Goal: Task Accomplishment & Management: Complete application form

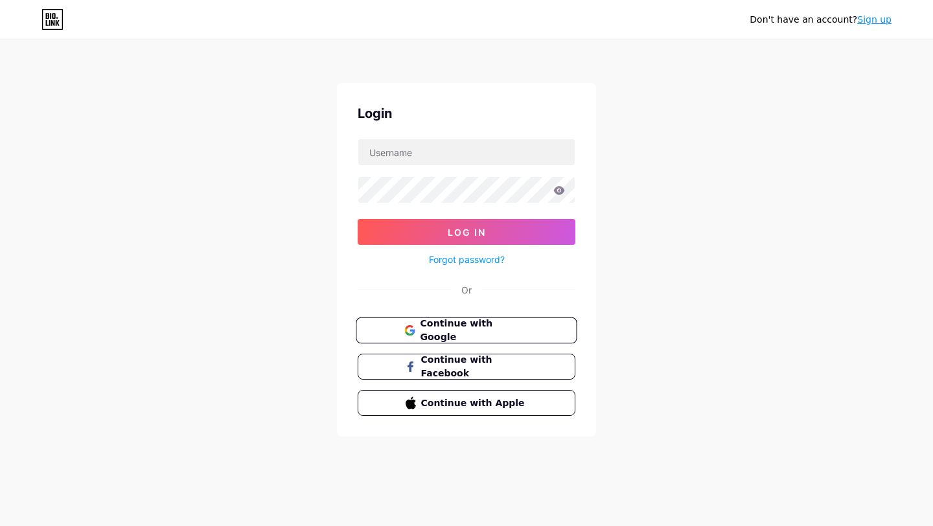
click at [477, 335] on span "Continue with Google" at bounding box center [474, 331] width 108 height 28
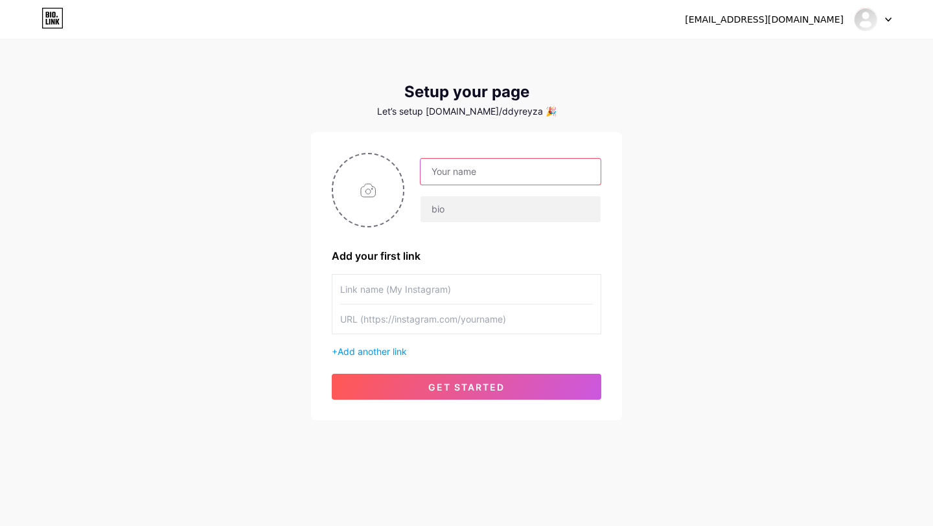
click at [511, 170] on input "text" at bounding box center [511, 172] width 180 height 26
type input "ddyreyza"
click at [423, 291] on input "text" at bounding box center [466, 289] width 253 height 29
click at [410, 325] on input "text" at bounding box center [466, 319] width 253 height 29
click at [419, 288] on input "text" at bounding box center [466, 289] width 253 height 29
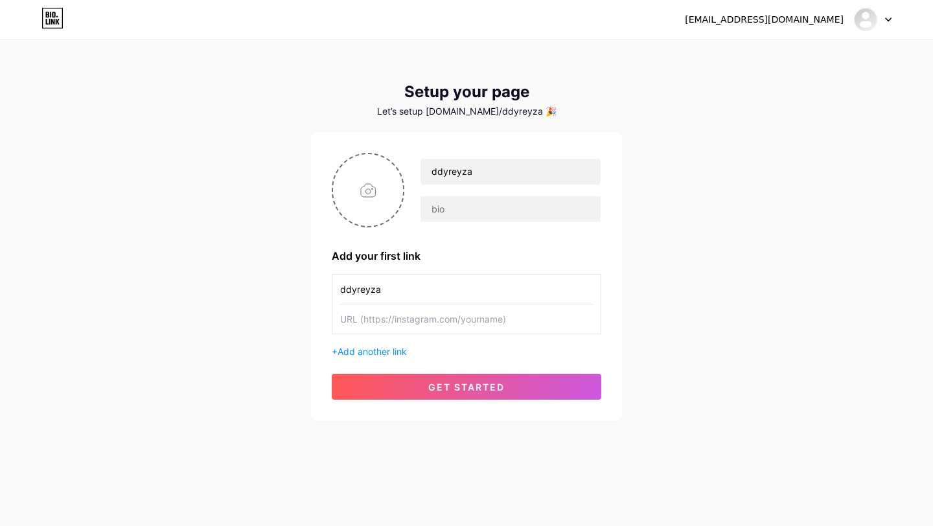
type input "ddyreyza"
click at [461, 323] on input "text" at bounding box center [466, 319] width 253 height 29
paste input "[URL][DOMAIN_NAME]"
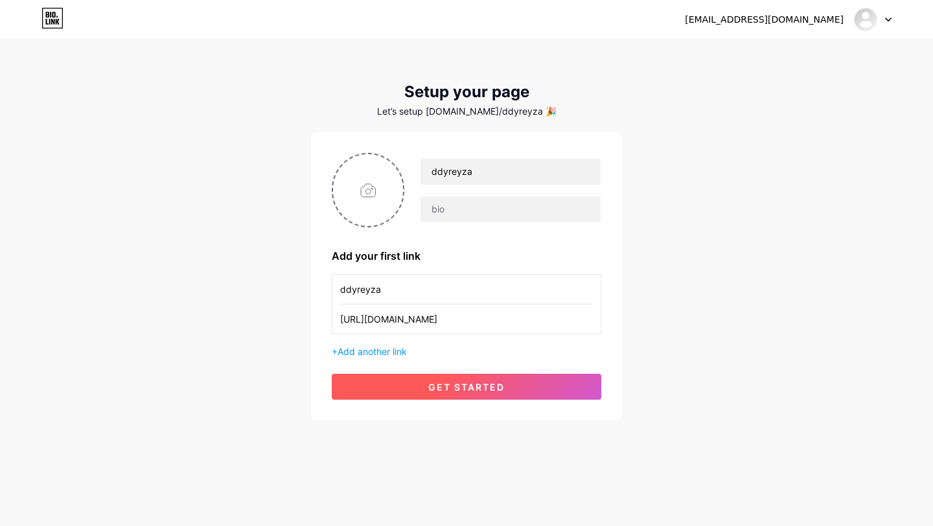
type input "[URL][DOMAIN_NAME]"
click at [498, 386] on span "get started" at bounding box center [466, 387] width 76 height 11
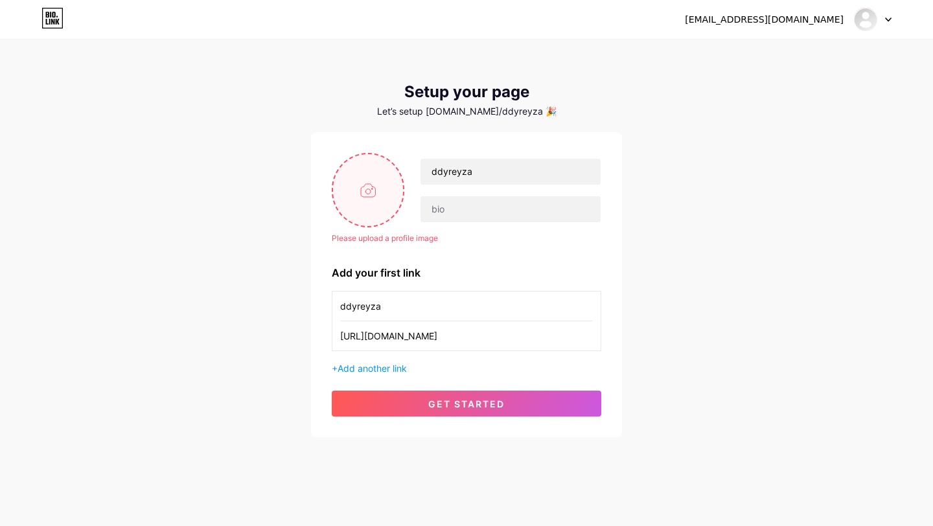
click at [372, 208] on input "file" at bounding box center [368, 190] width 70 height 72
